Goal: Information Seeking & Learning: Learn about a topic

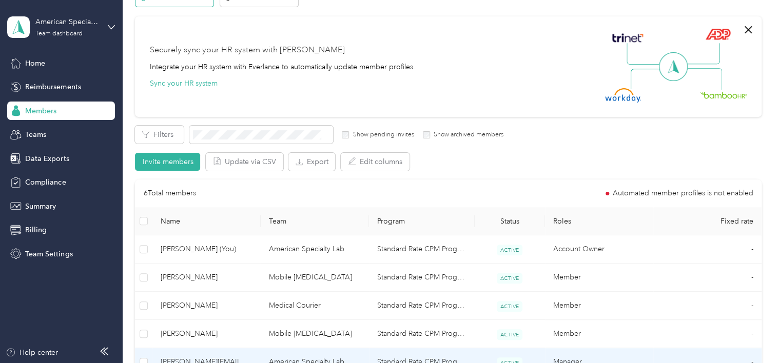
scroll to position [51, 0]
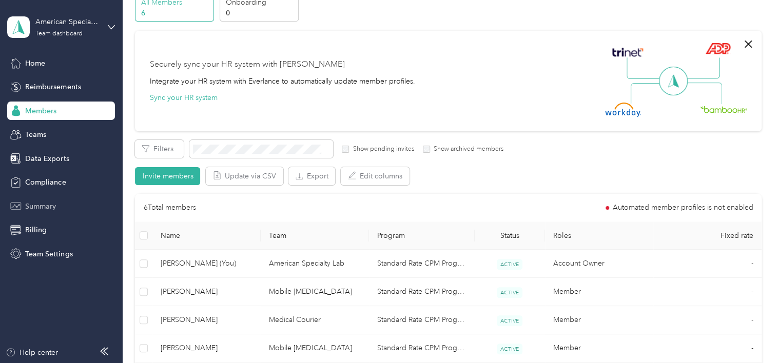
click at [55, 209] on span "Summary" at bounding box center [40, 206] width 31 height 11
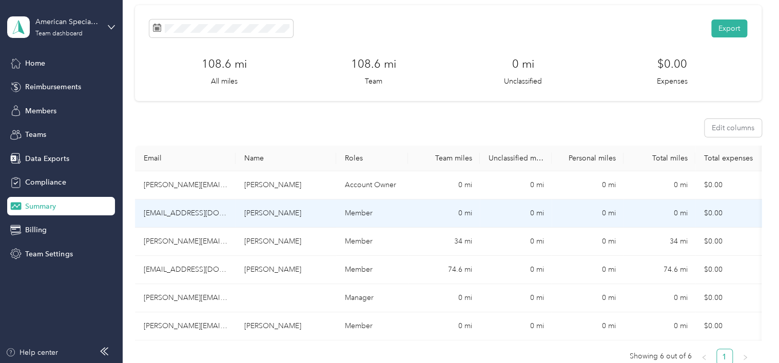
scroll to position [51, 0]
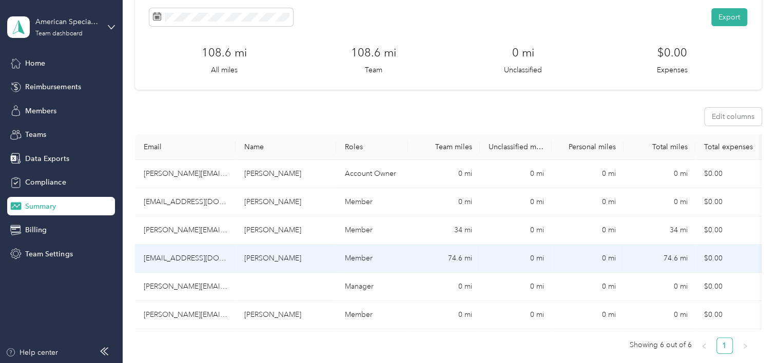
click at [380, 252] on td "Member" at bounding box center [372, 259] width 72 height 28
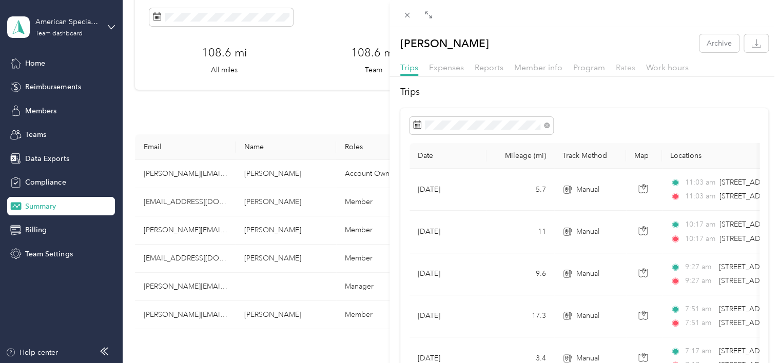
click at [622, 72] on div "Rates" at bounding box center [626, 68] width 20 height 13
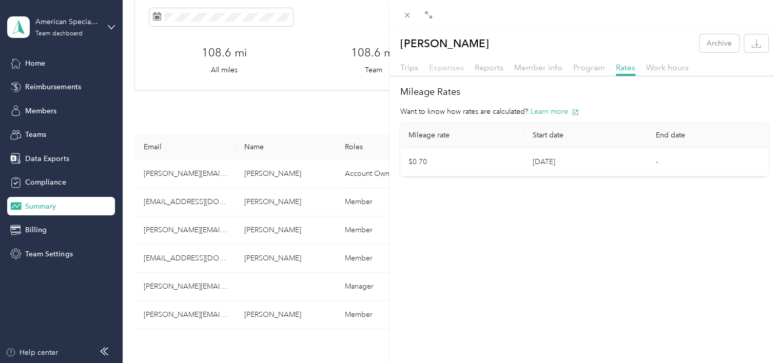
click at [455, 71] on span "Expenses" at bounding box center [446, 68] width 35 height 10
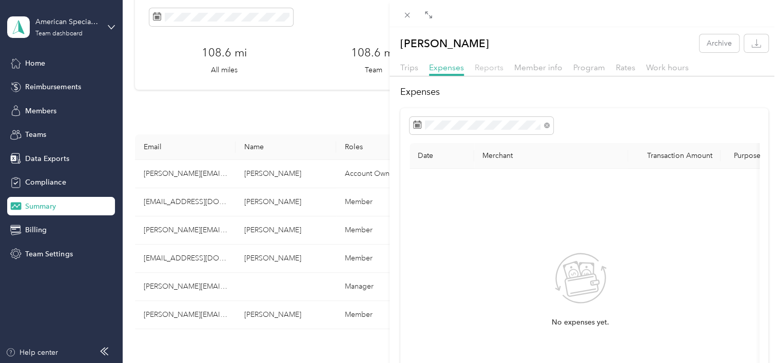
click at [485, 69] on span "Reports" at bounding box center [489, 68] width 29 height 10
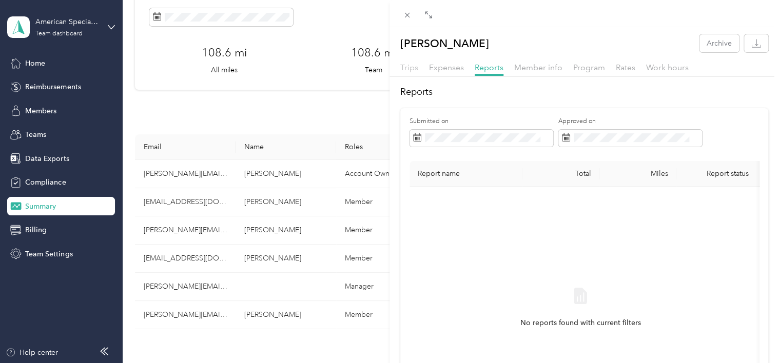
click at [409, 68] on span "Trips" at bounding box center [409, 68] width 18 height 10
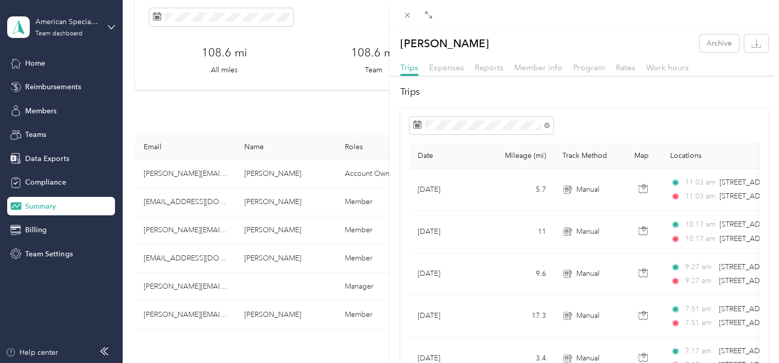
click at [181, 242] on div "Mahilet Madeksa Archive Trips Expenses Reports Member info Program Rates Work h…" at bounding box center [389, 181] width 779 height 363
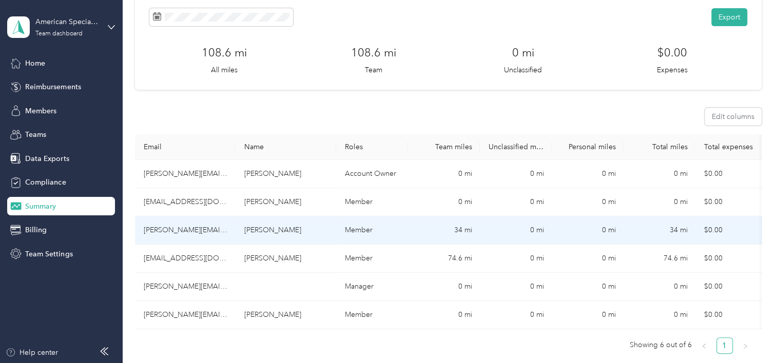
click at [183, 229] on td "[PERSON_NAME][EMAIL_ADDRESS][DOMAIN_NAME]" at bounding box center [185, 231] width 101 height 28
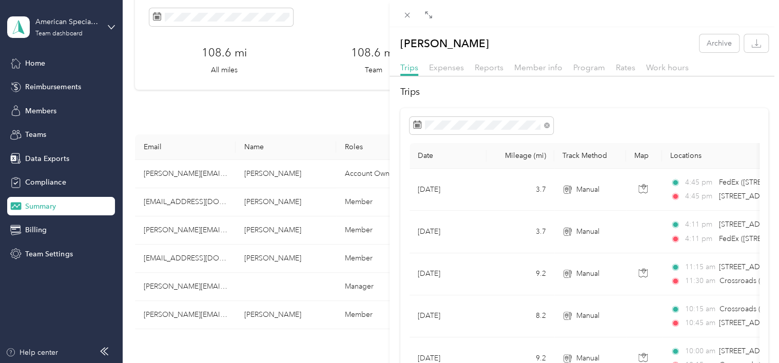
click at [30, 61] on div "[PERSON_NAME] Archive Trips Expenses Reports Member info Program Rates Work hou…" at bounding box center [389, 181] width 779 height 363
